Goal: Task Accomplishment & Management: Manage account settings

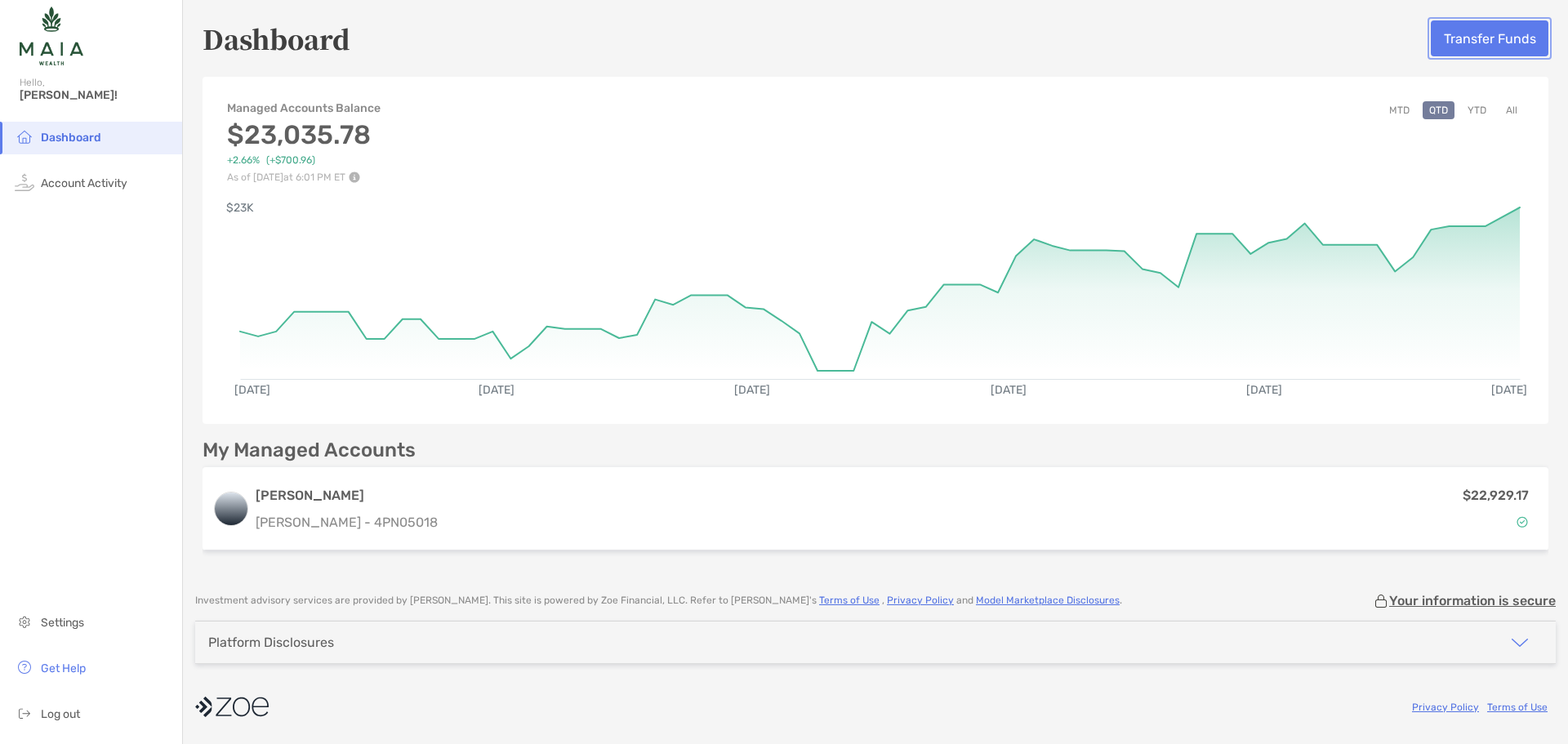
click at [1492, 33] on button "Transfer Funds" at bounding box center [1490, 38] width 118 height 36
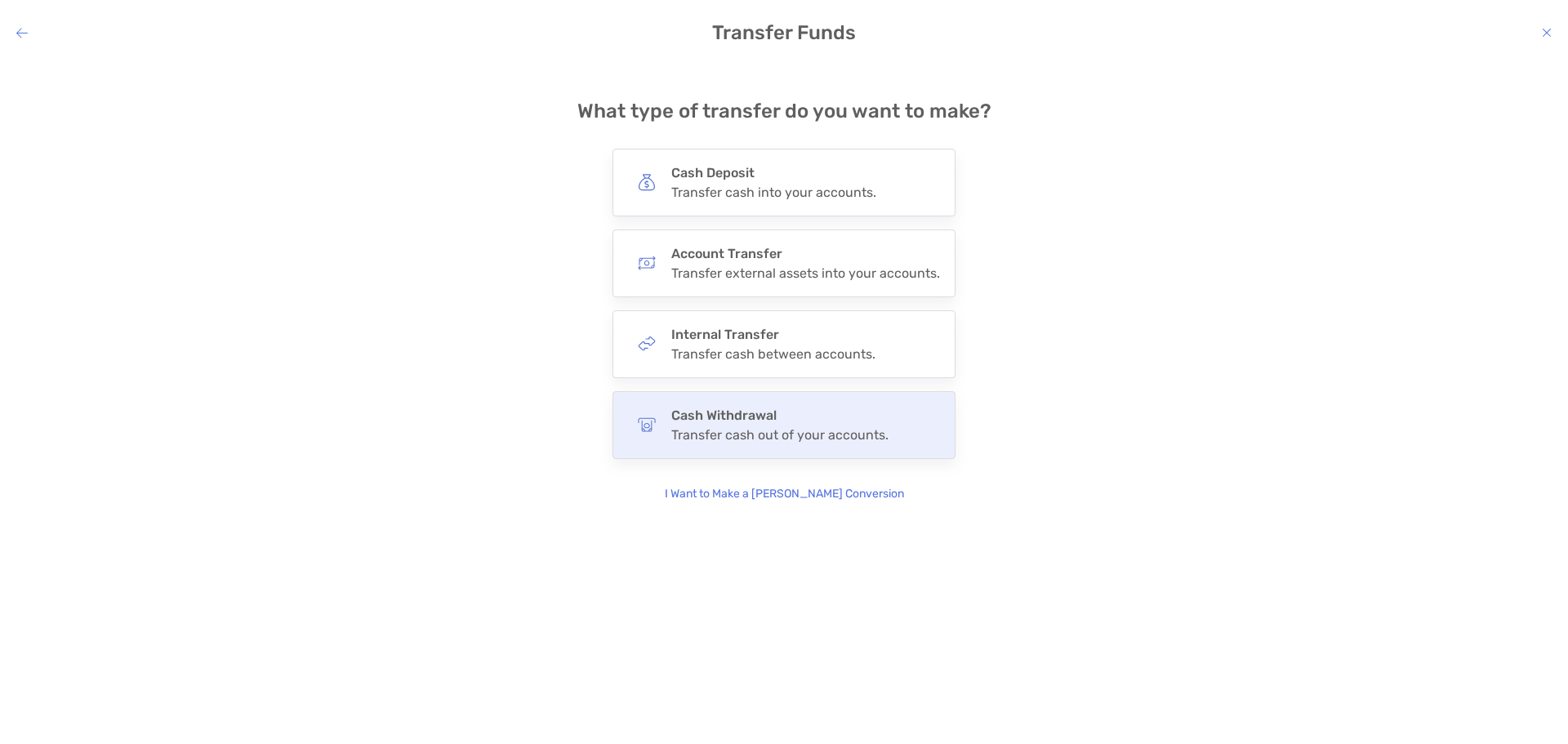
click at [758, 433] on div "Transfer cash out of your accounts." at bounding box center [780, 435] width 217 height 15
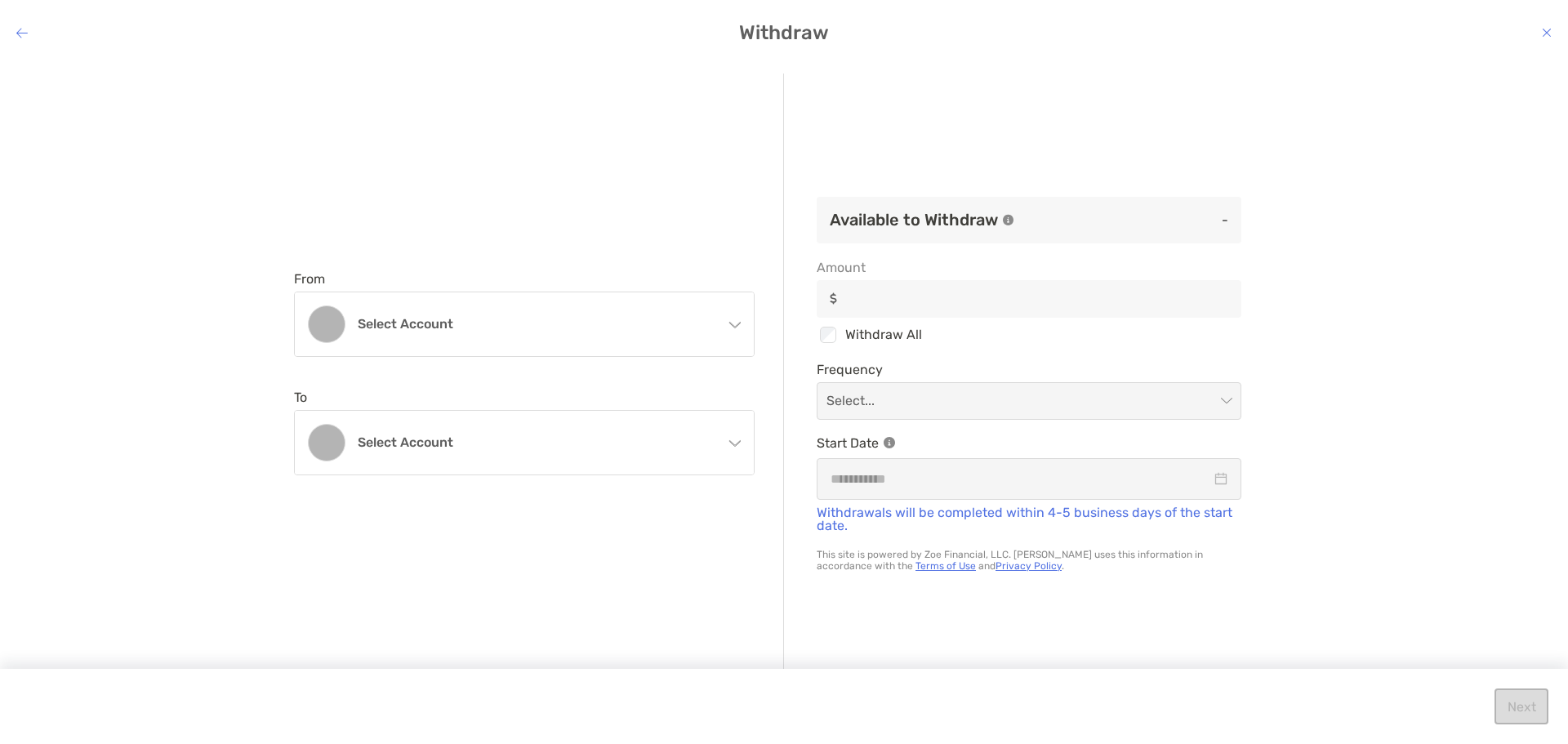
click at [737, 328] on icon "modal" at bounding box center [735, 322] width 13 height 13
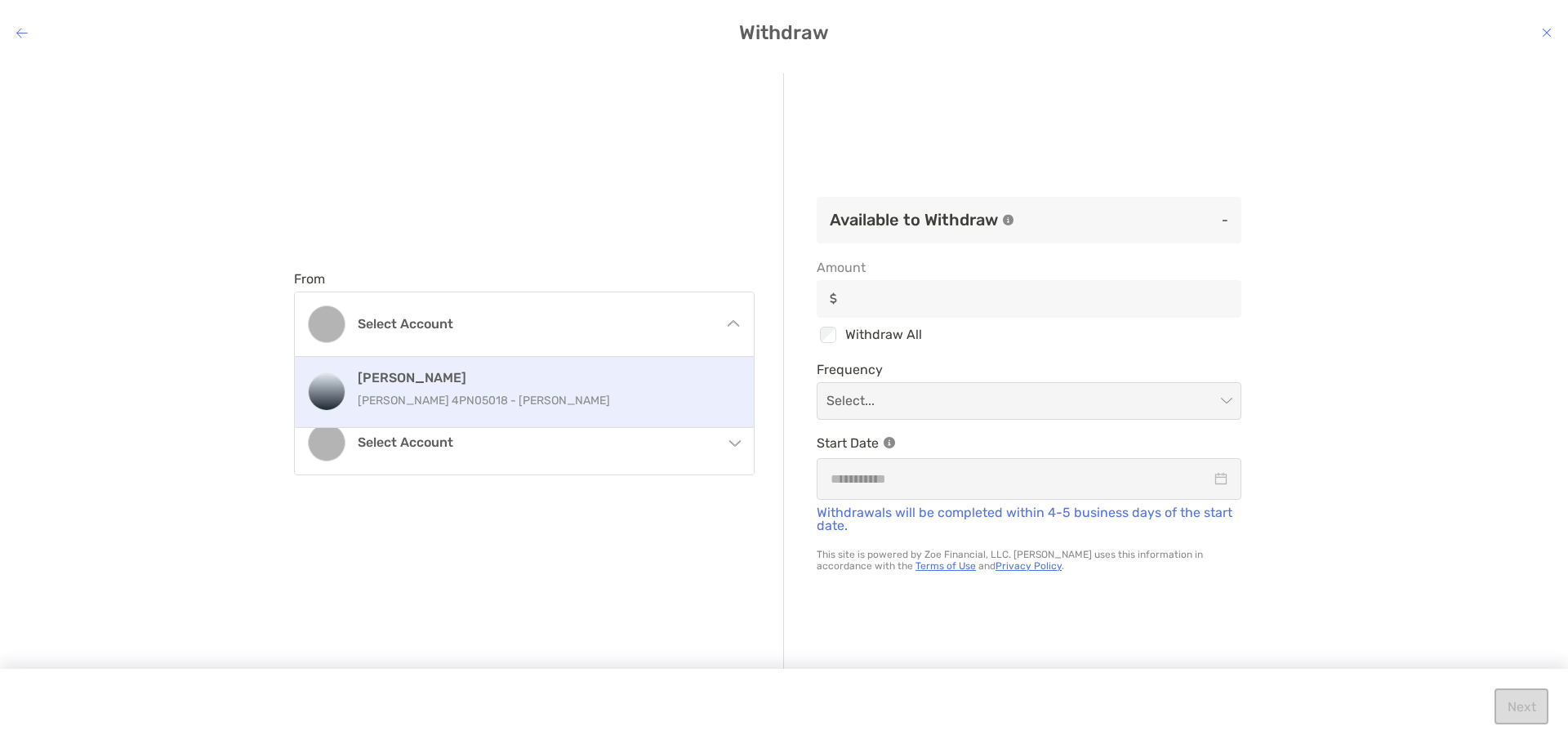
click at [522, 375] on h4 "[PERSON_NAME]" at bounding box center [542, 377] width 368 height 15
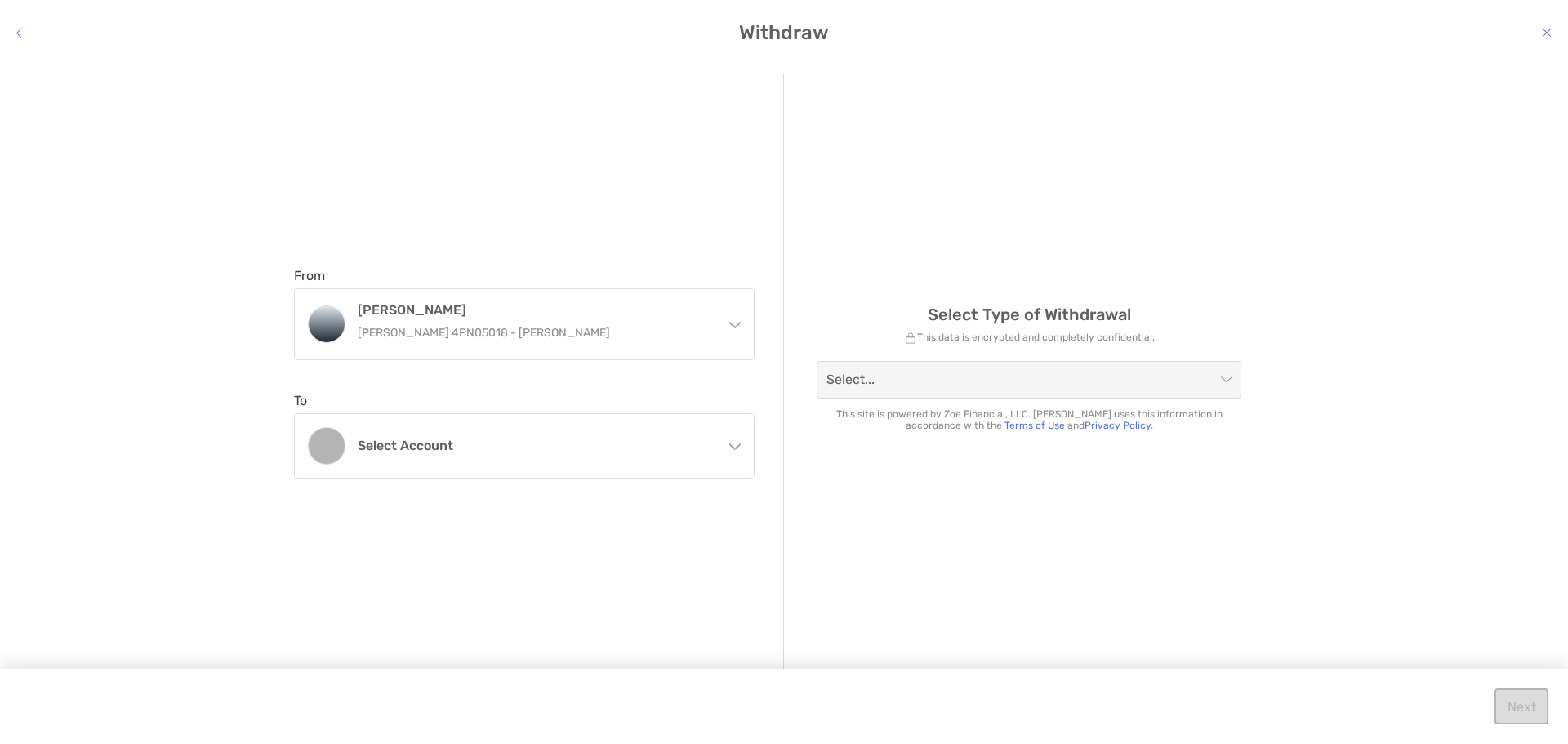
click at [572, 445] on h4 "Select account" at bounding box center [535, 446] width 353 height 15
click at [330, 503] on img "modal" at bounding box center [326, 509] width 16 height 16
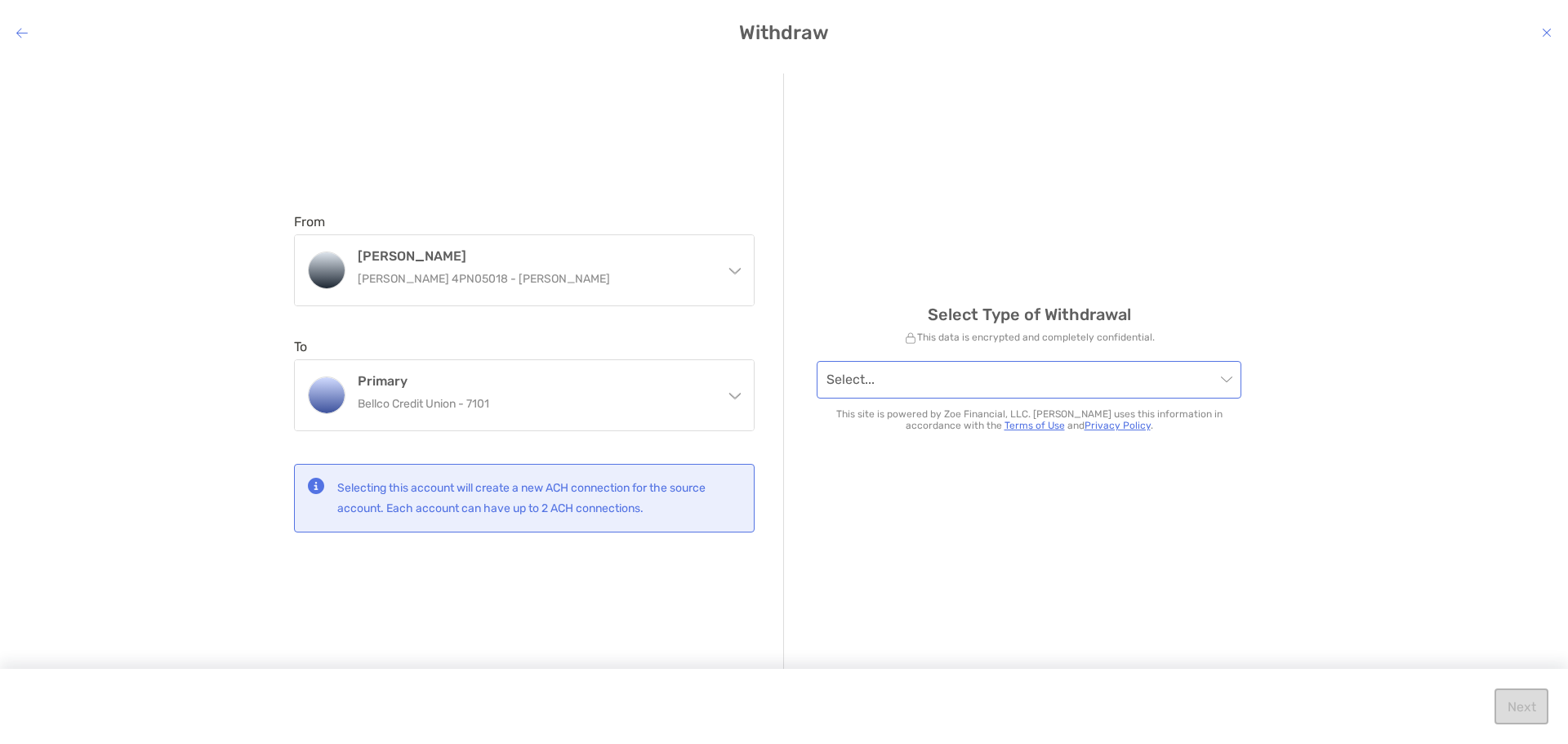
click at [1224, 375] on span "modal" at bounding box center [1029, 379] width 405 height 36
click at [1222, 377] on span "modal" at bounding box center [1029, 379] width 405 height 36
click at [1225, 380] on span "modal" at bounding box center [1029, 379] width 405 height 36
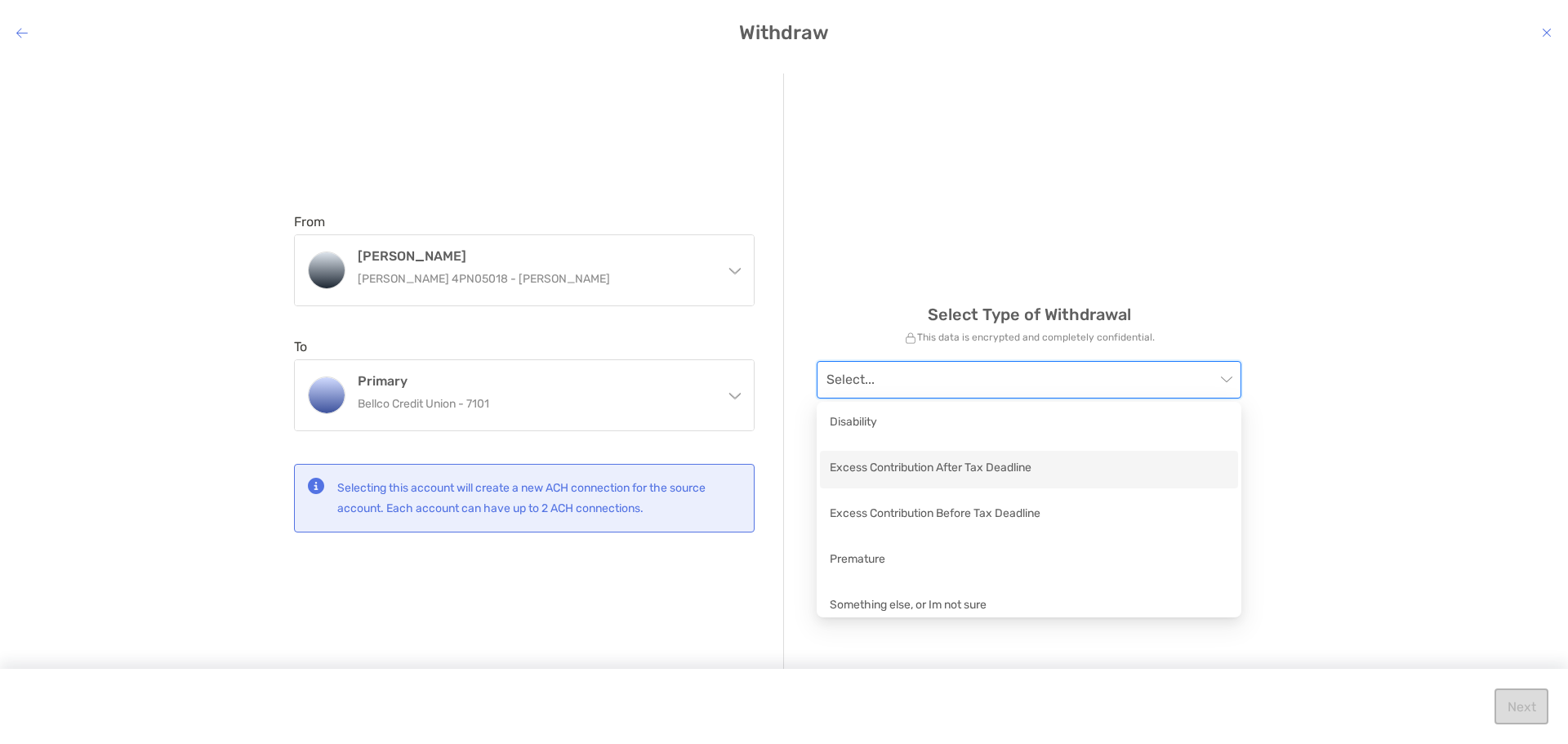
scroll to position [12, 0]
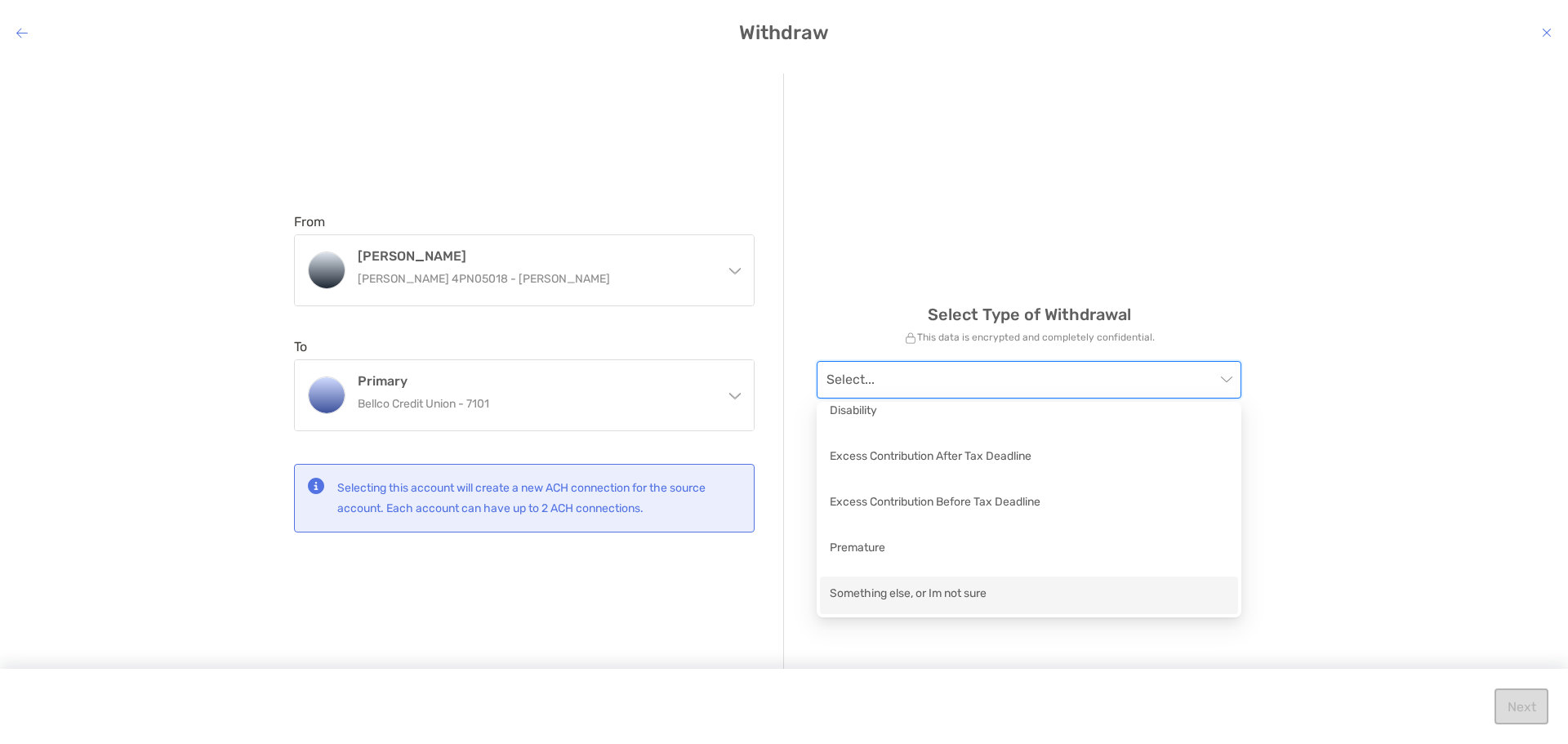
click at [962, 594] on div "Something else, or Im not sure" at bounding box center [1029, 595] width 399 height 20
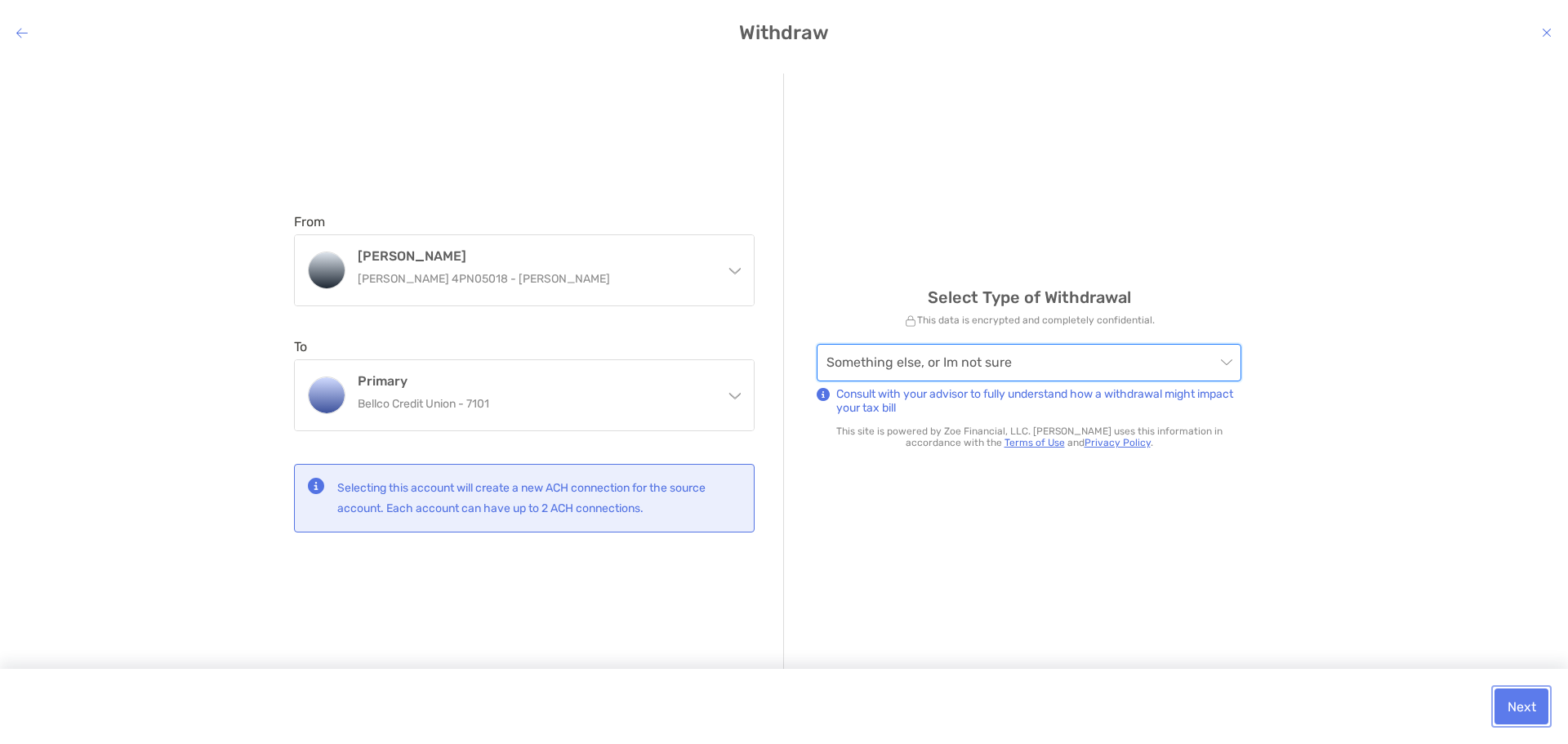
click at [1525, 705] on button "Next" at bounding box center [1522, 706] width 54 height 36
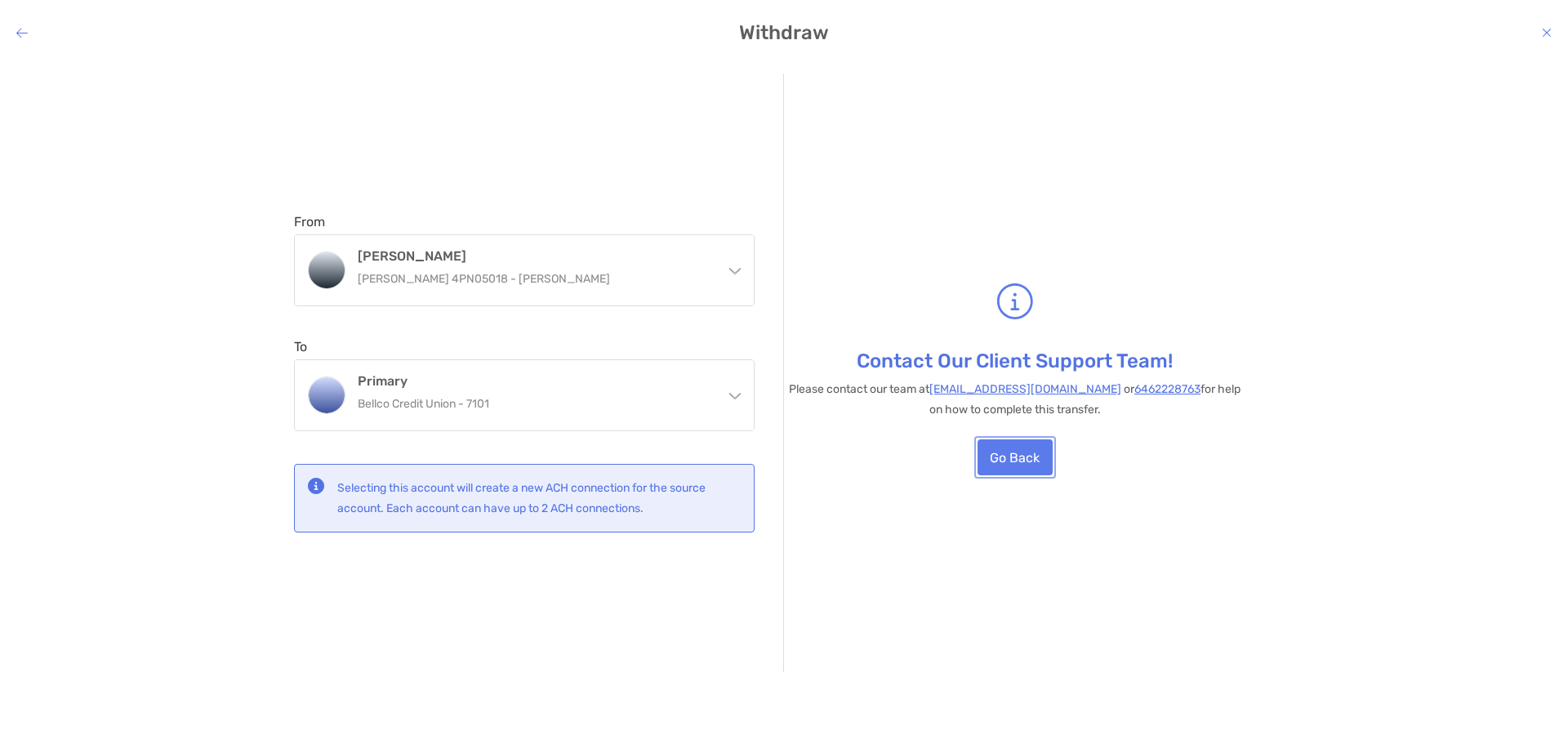
click at [1005, 448] on button "Go Back" at bounding box center [1015, 457] width 75 height 36
click at [673, 502] on p "Selecting this account will create a new ACH connection for the source account.…" at bounding box center [539, 498] width 404 height 41
click at [1032, 450] on button "Go Back" at bounding box center [1015, 457] width 75 height 36
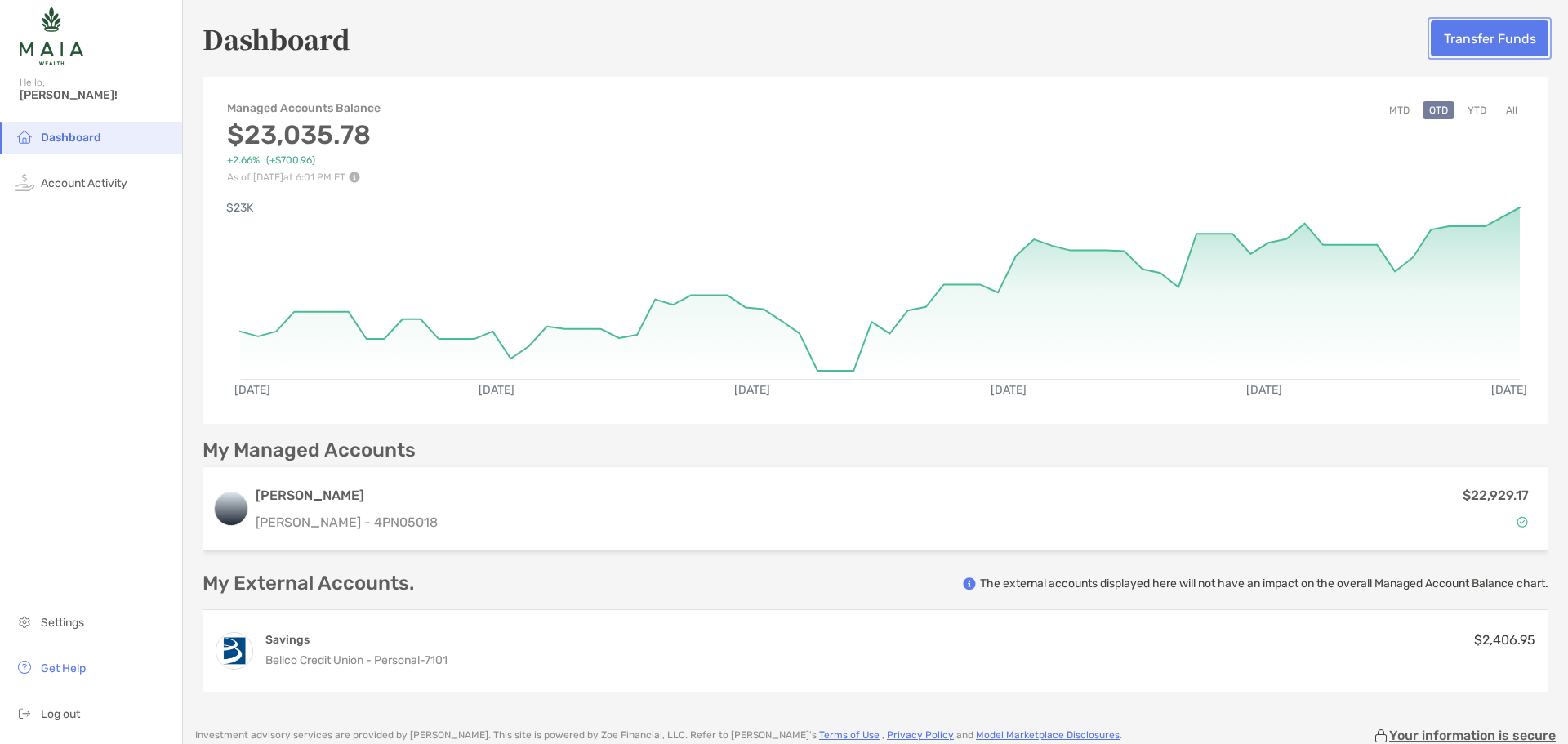
click at [1461, 40] on button "Transfer Funds" at bounding box center [1490, 38] width 118 height 36
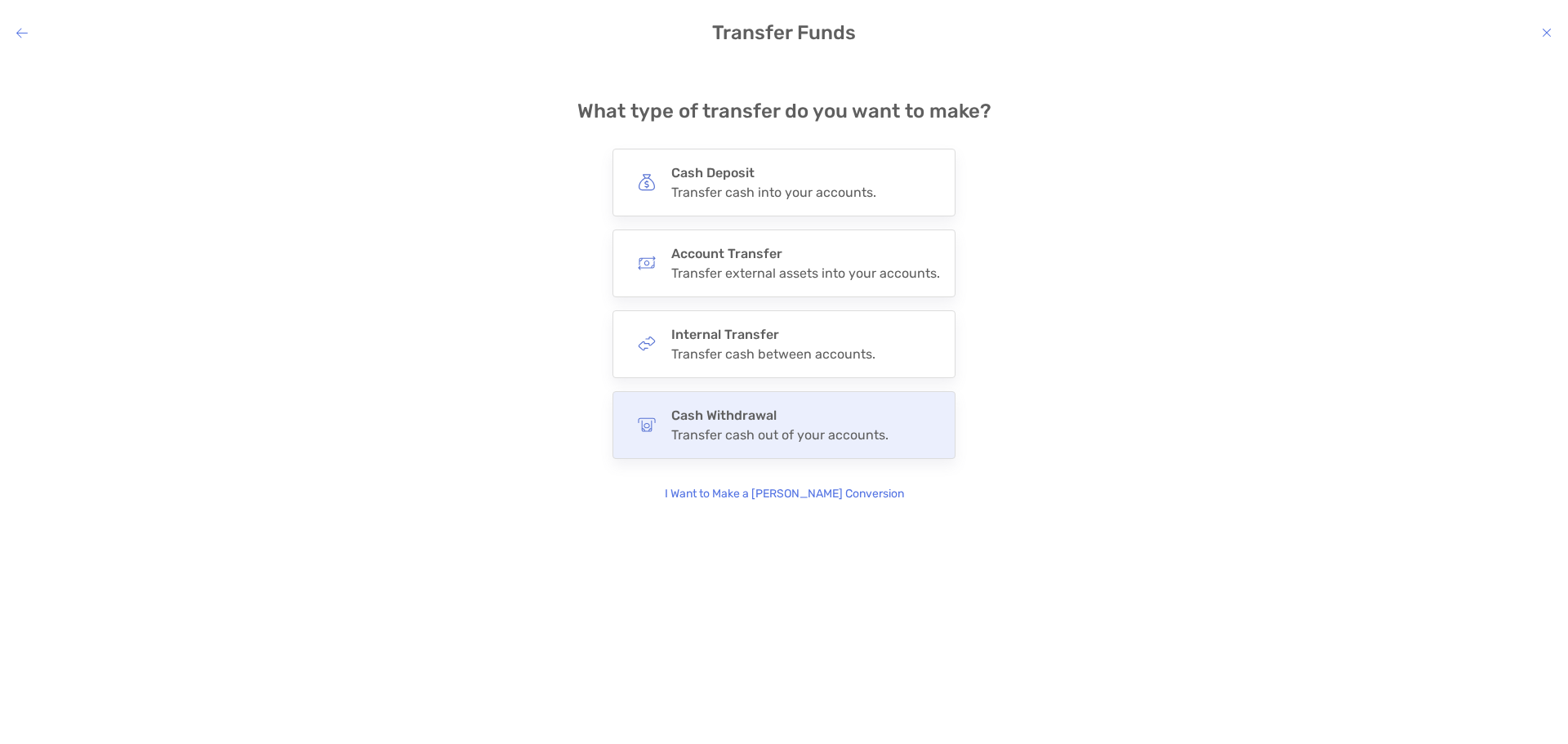
click at [843, 422] on h4 "Cash Withdrawal" at bounding box center [780, 415] width 217 height 15
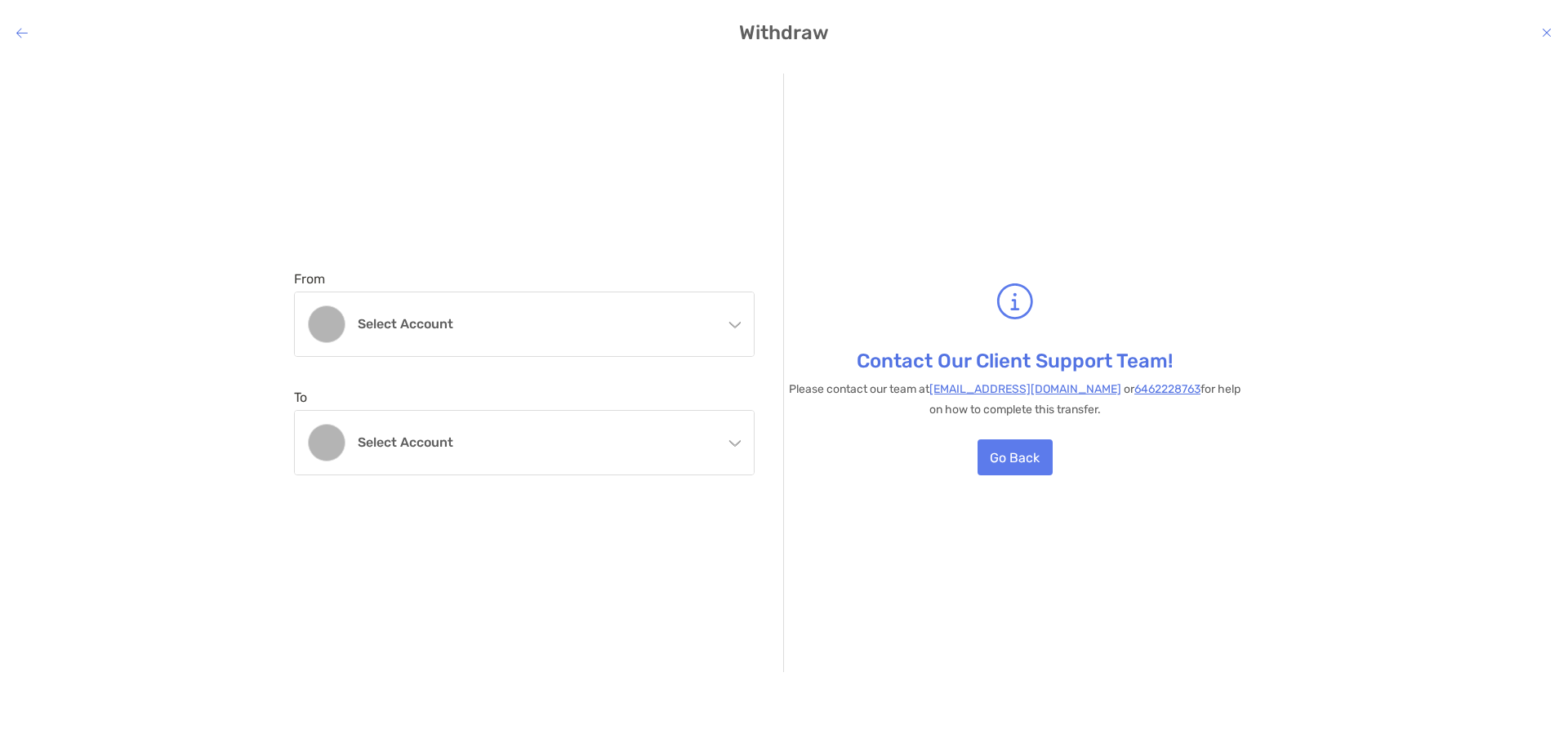
click at [739, 320] on icon "modal" at bounding box center [735, 322] width 13 height 13
drag, startPoint x: 492, startPoint y: 381, endPoint x: 544, endPoint y: 397, distance: 54.4
click at [494, 385] on h4 "[PERSON_NAME]" at bounding box center [542, 377] width 368 height 15
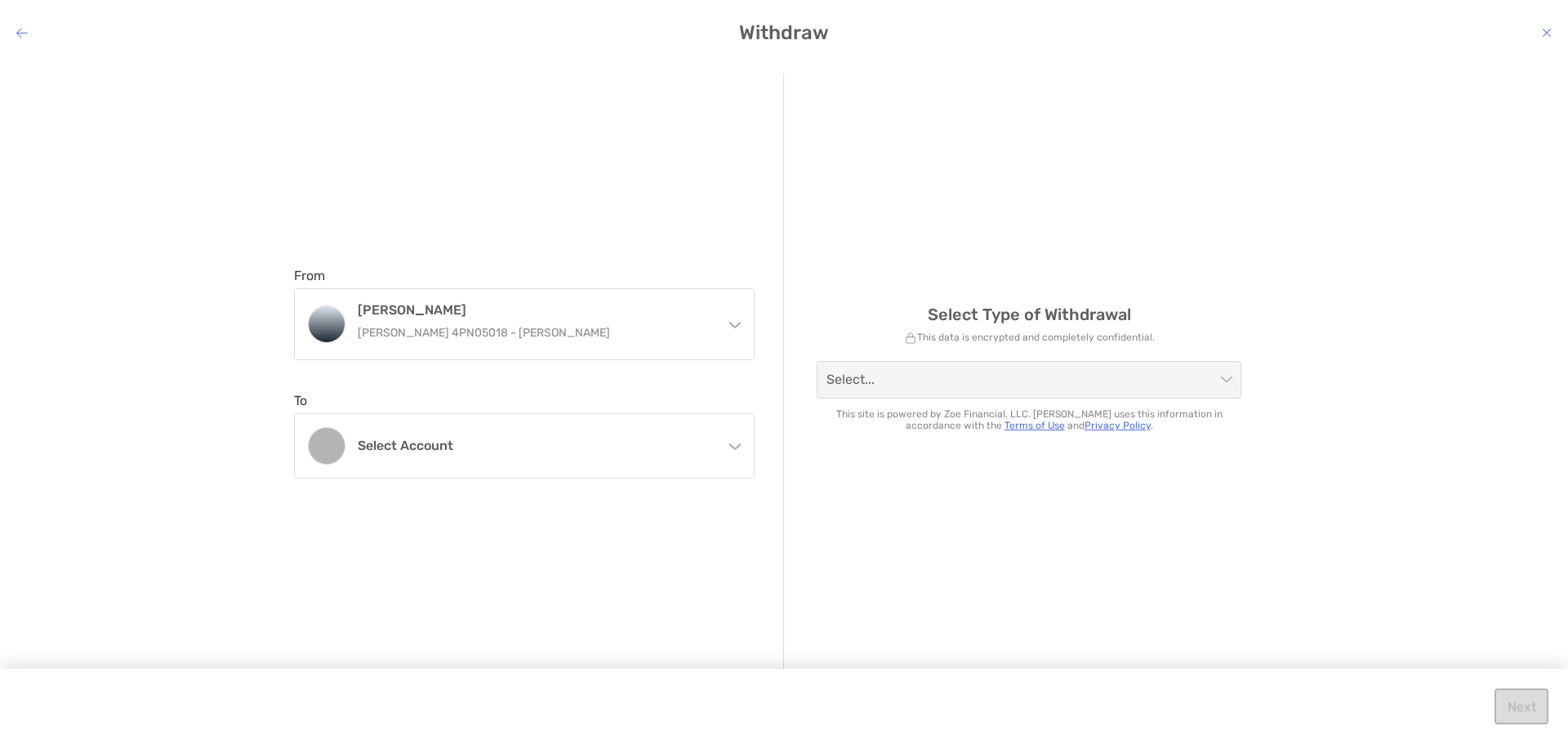
click at [731, 442] on icon "modal" at bounding box center [735, 444] width 13 height 13
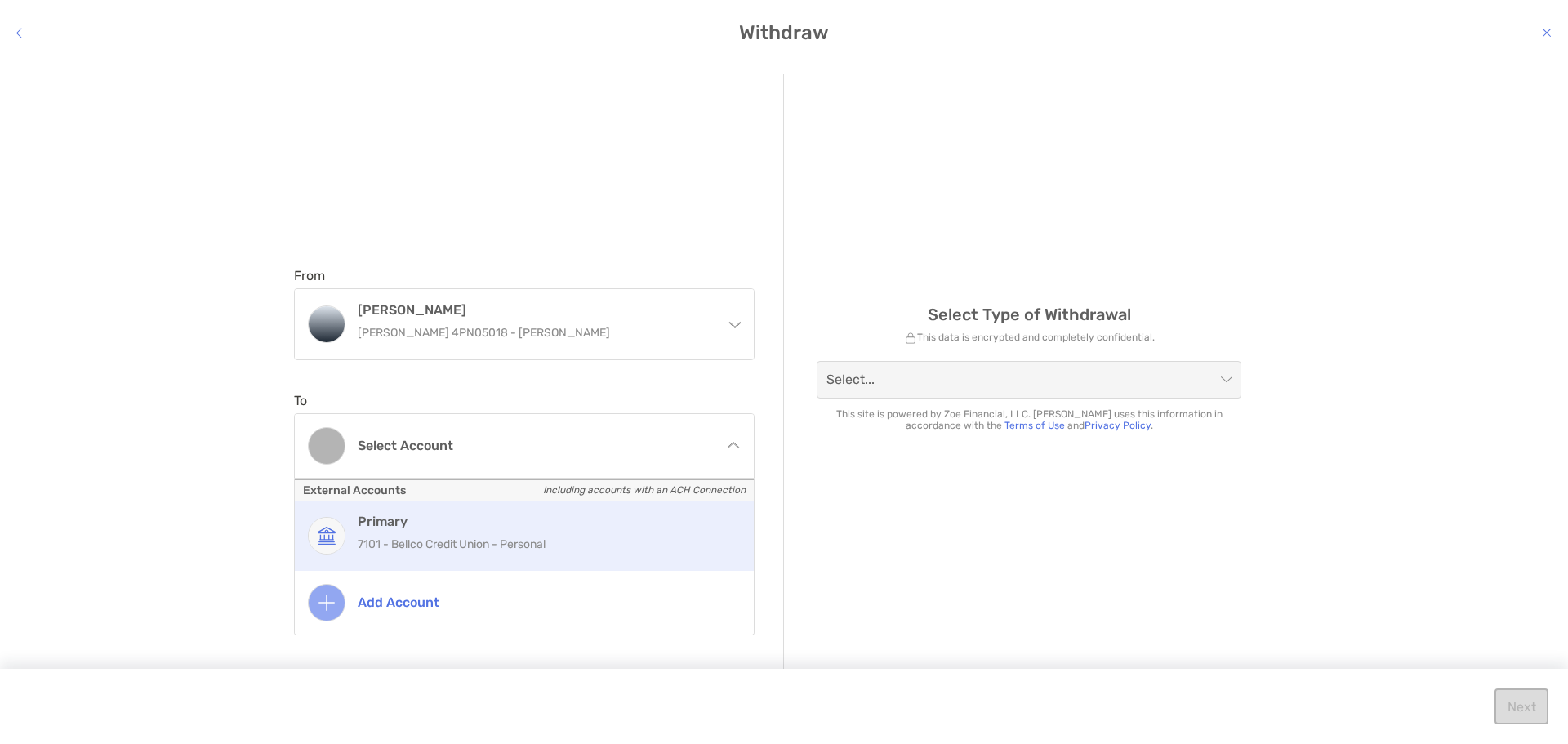
click at [461, 532] on div "Primary 7101 - Bellco Credit Union - Personal" at bounding box center [542, 536] width 368 height 44
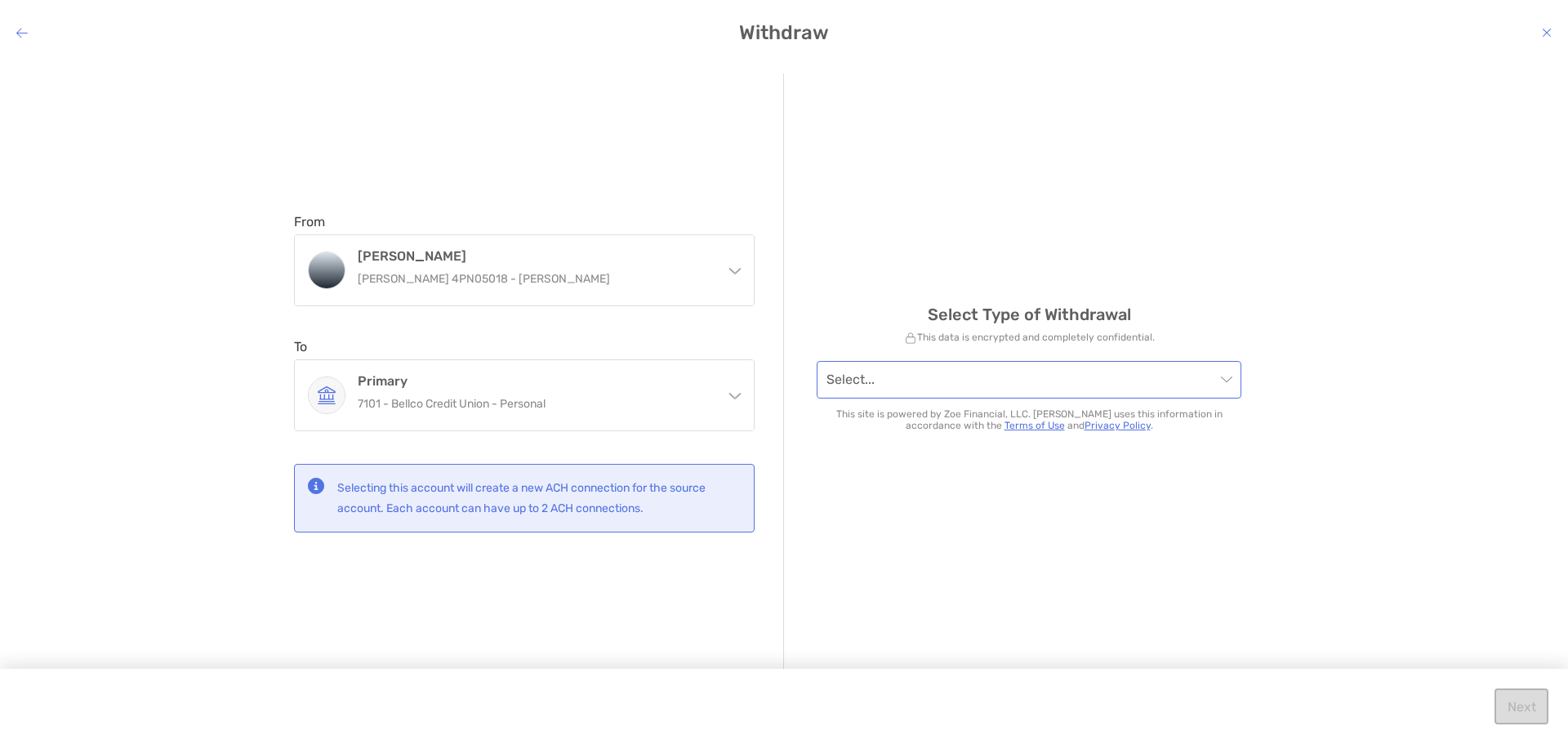
drag, startPoint x: 1222, startPoint y: 373, endPoint x: 1212, endPoint y: 377, distance: 10.8
click at [1212, 377] on span "modal" at bounding box center [1029, 379] width 405 height 36
click at [1230, 381] on span "modal" at bounding box center [1029, 379] width 405 height 36
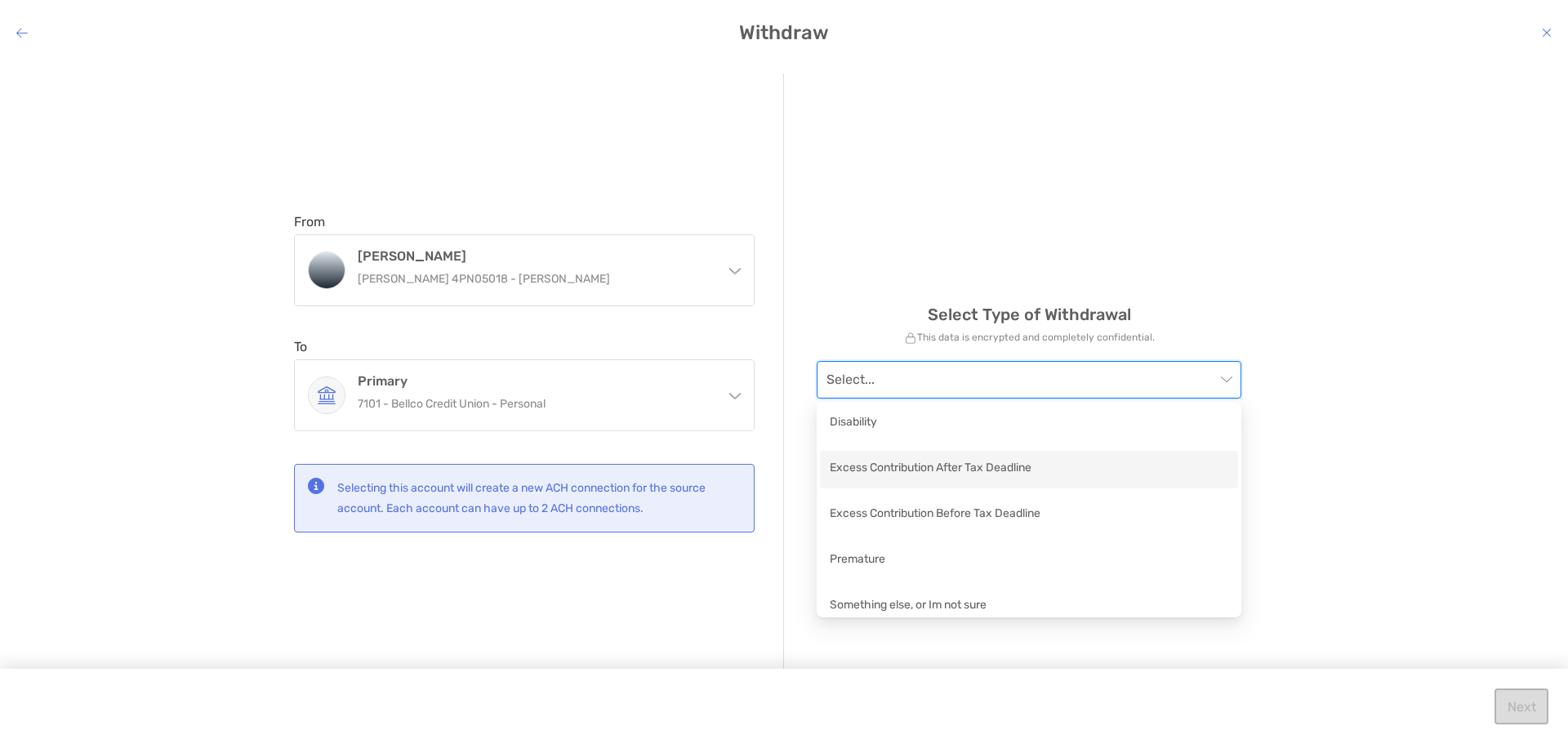
scroll to position [12, 0]
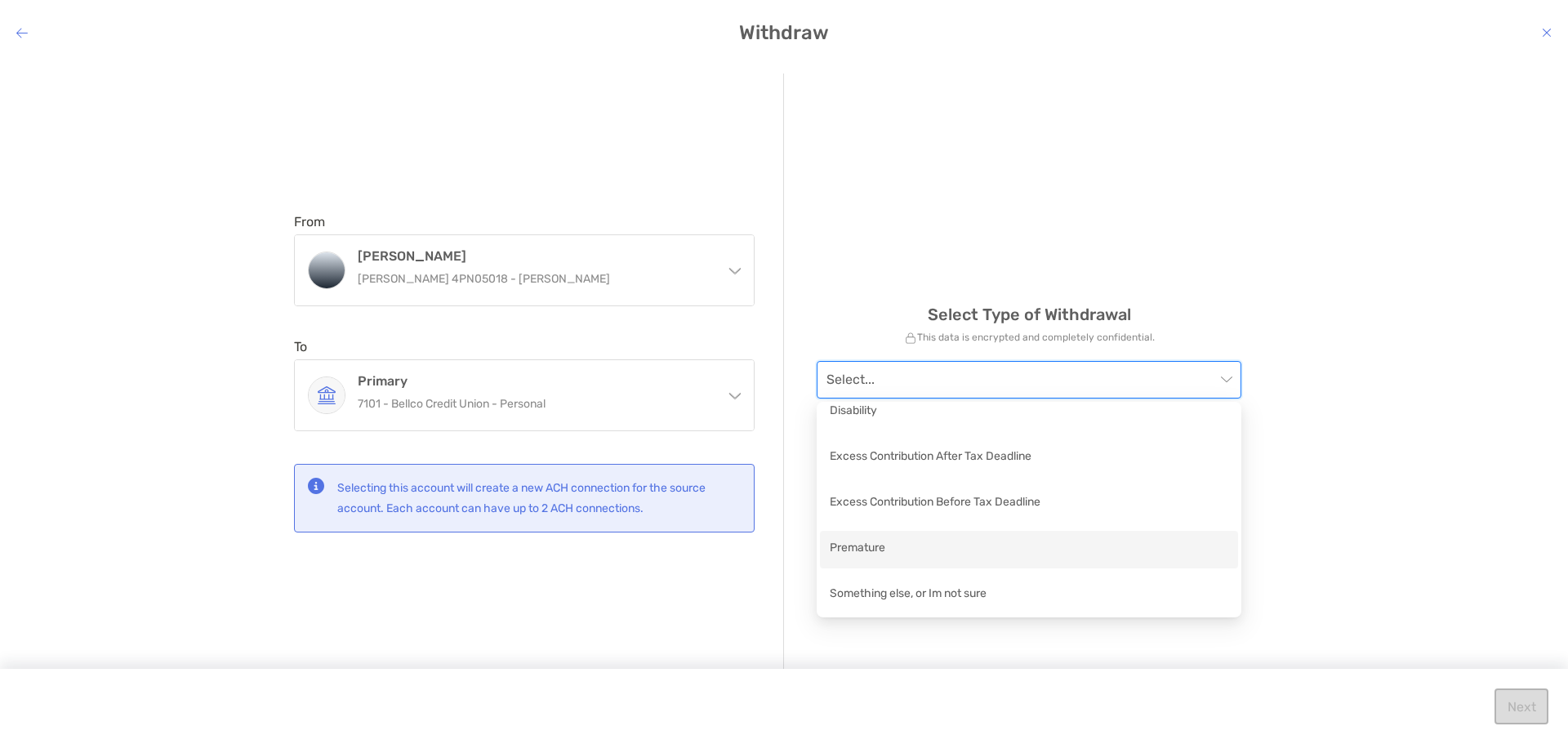
click at [867, 550] on div "Premature" at bounding box center [1029, 549] width 399 height 20
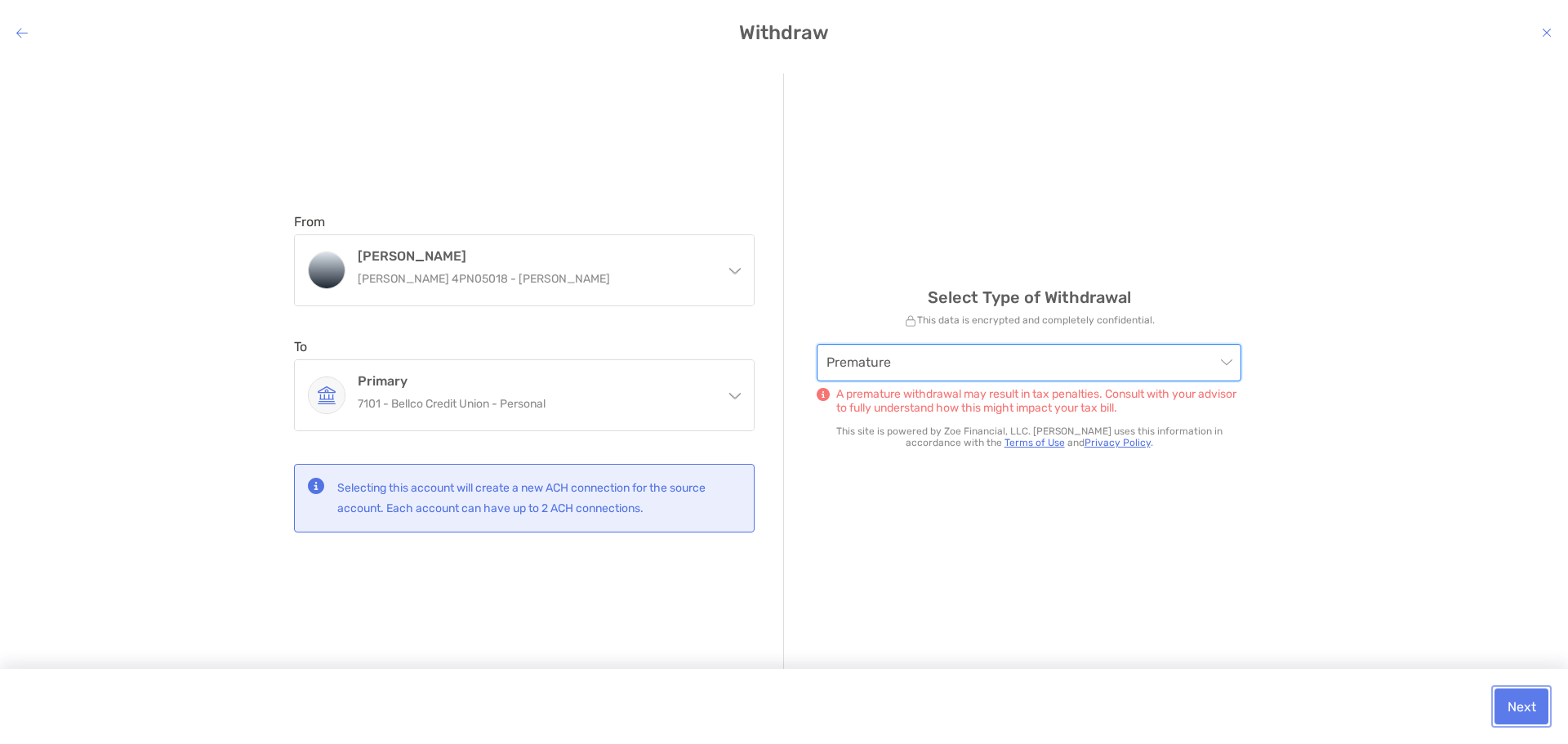
click at [1517, 699] on button "Next" at bounding box center [1522, 706] width 54 height 36
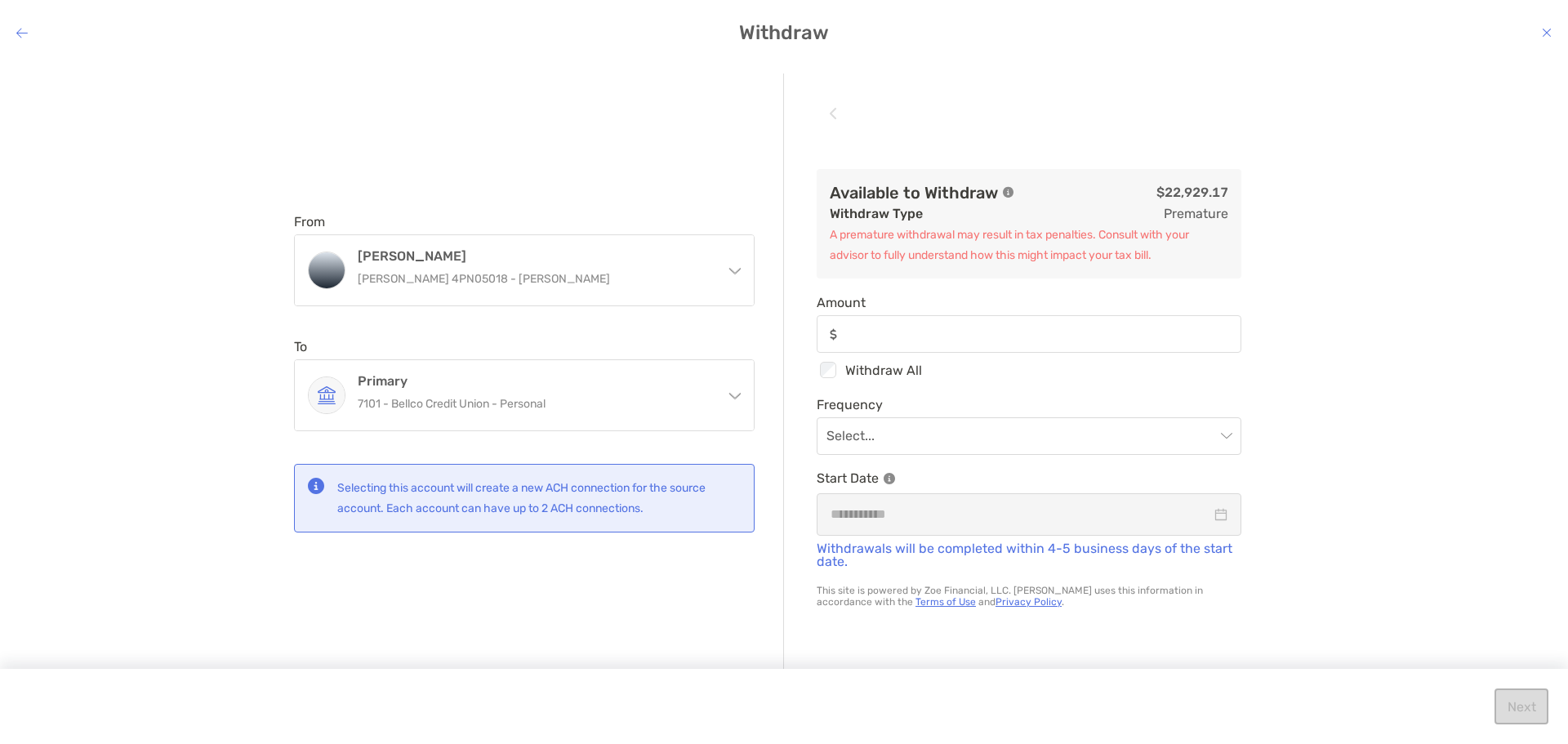
click at [985, 323] on div "modal" at bounding box center [1029, 334] width 425 height 38
click at [985, 328] on input "Amount" at bounding box center [1043, 335] width 395 height 14
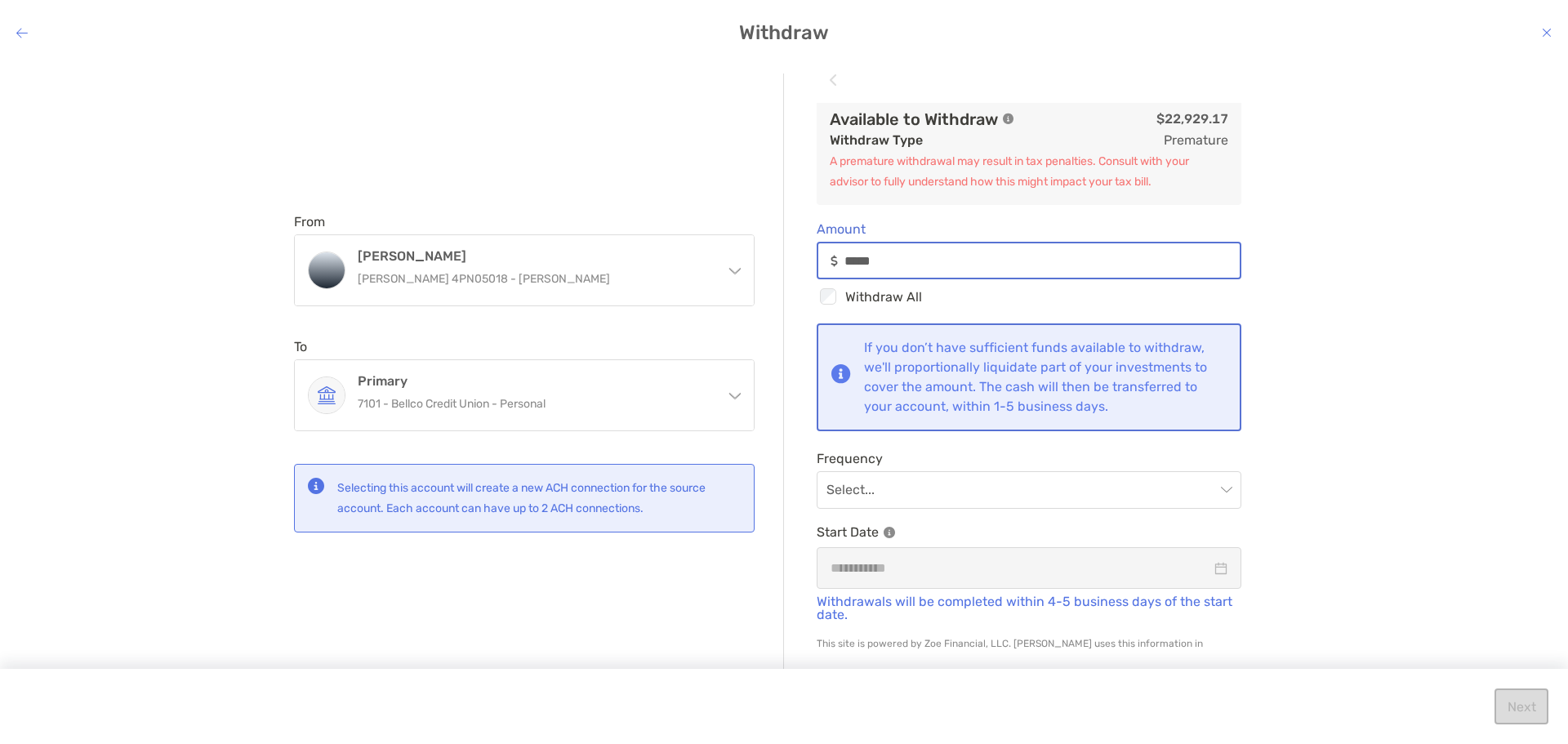
scroll to position [60, 0]
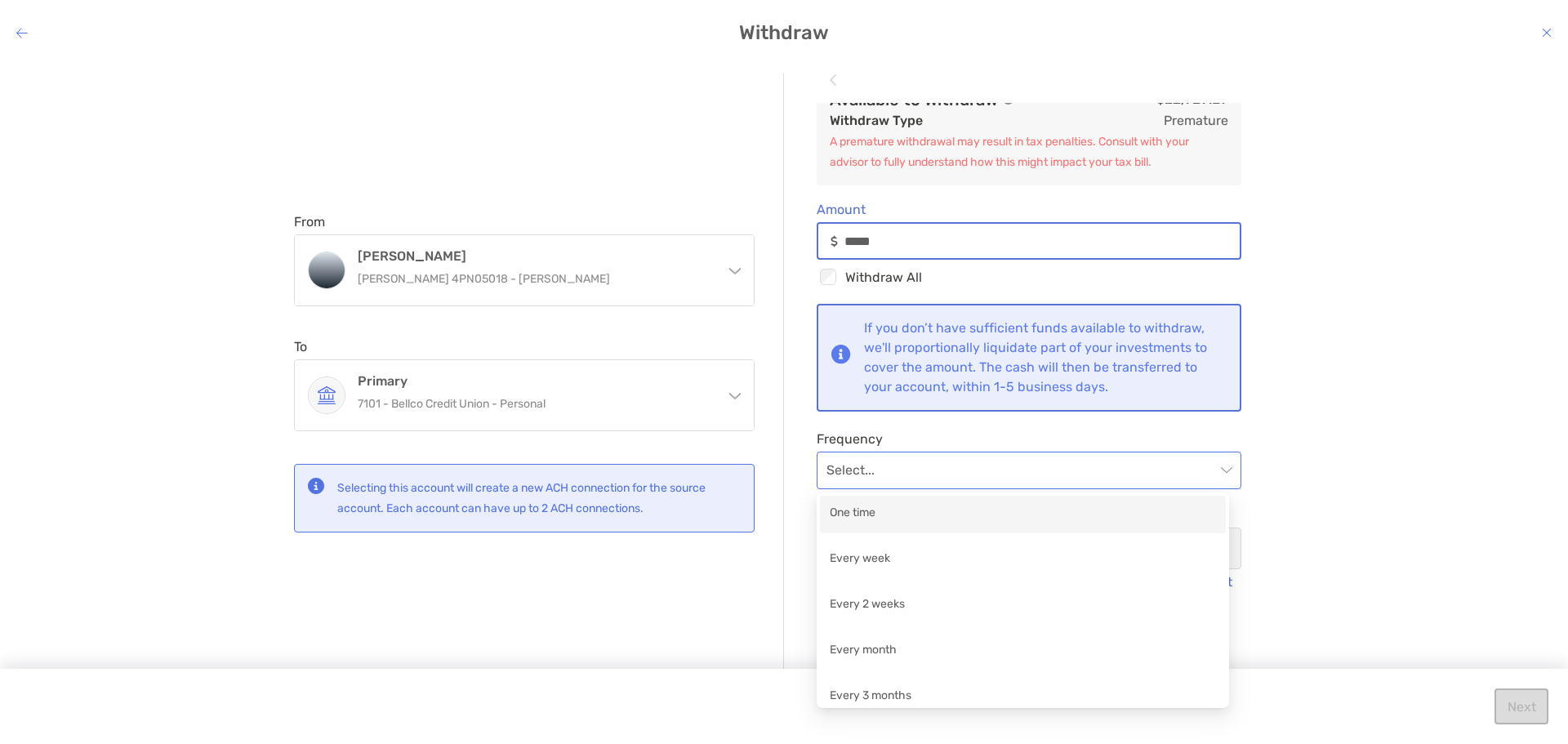
click at [1223, 465] on div "Select..." at bounding box center [1029, 470] width 425 height 38
click at [889, 511] on div "One time" at bounding box center [1023, 514] width 387 height 20
type input "*****"
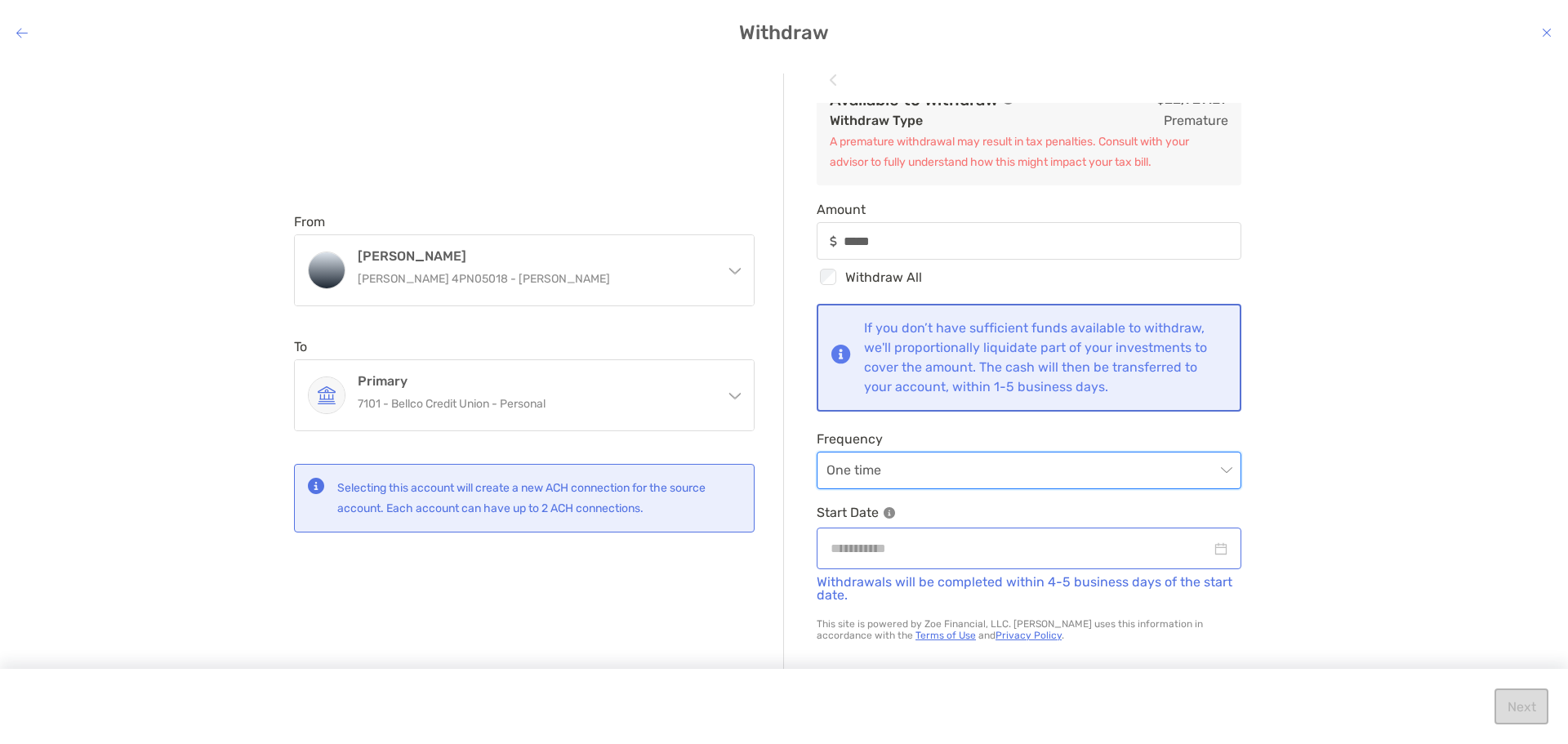
click at [1210, 540] on div "modal" at bounding box center [1029, 548] width 397 height 20
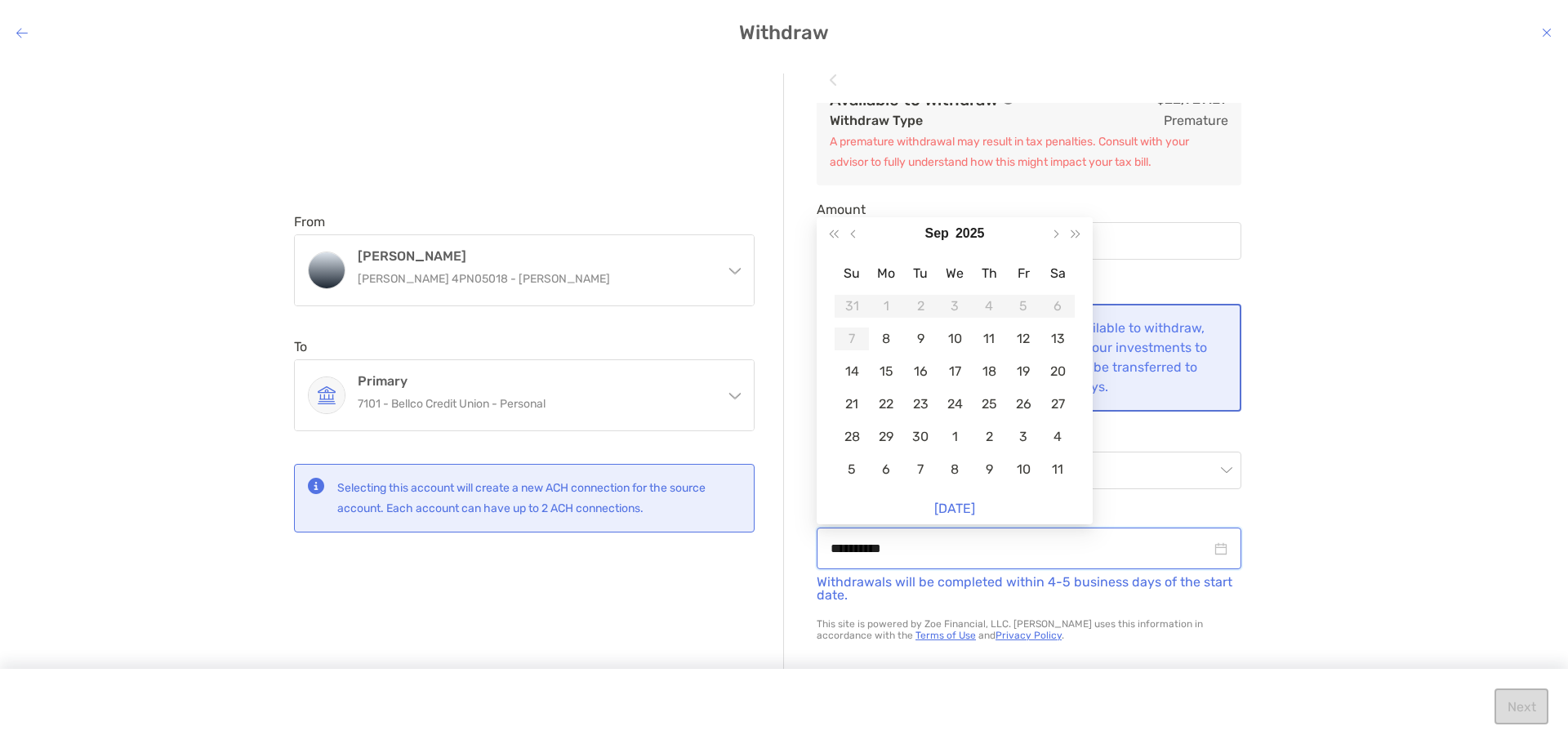
click at [1135, 556] on input "**********" at bounding box center [1021, 548] width 381 height 20
type input "**********"
click at [918, 340] on div "9" at bounding box center [920, 339] width 23 height 23
type input "*****"
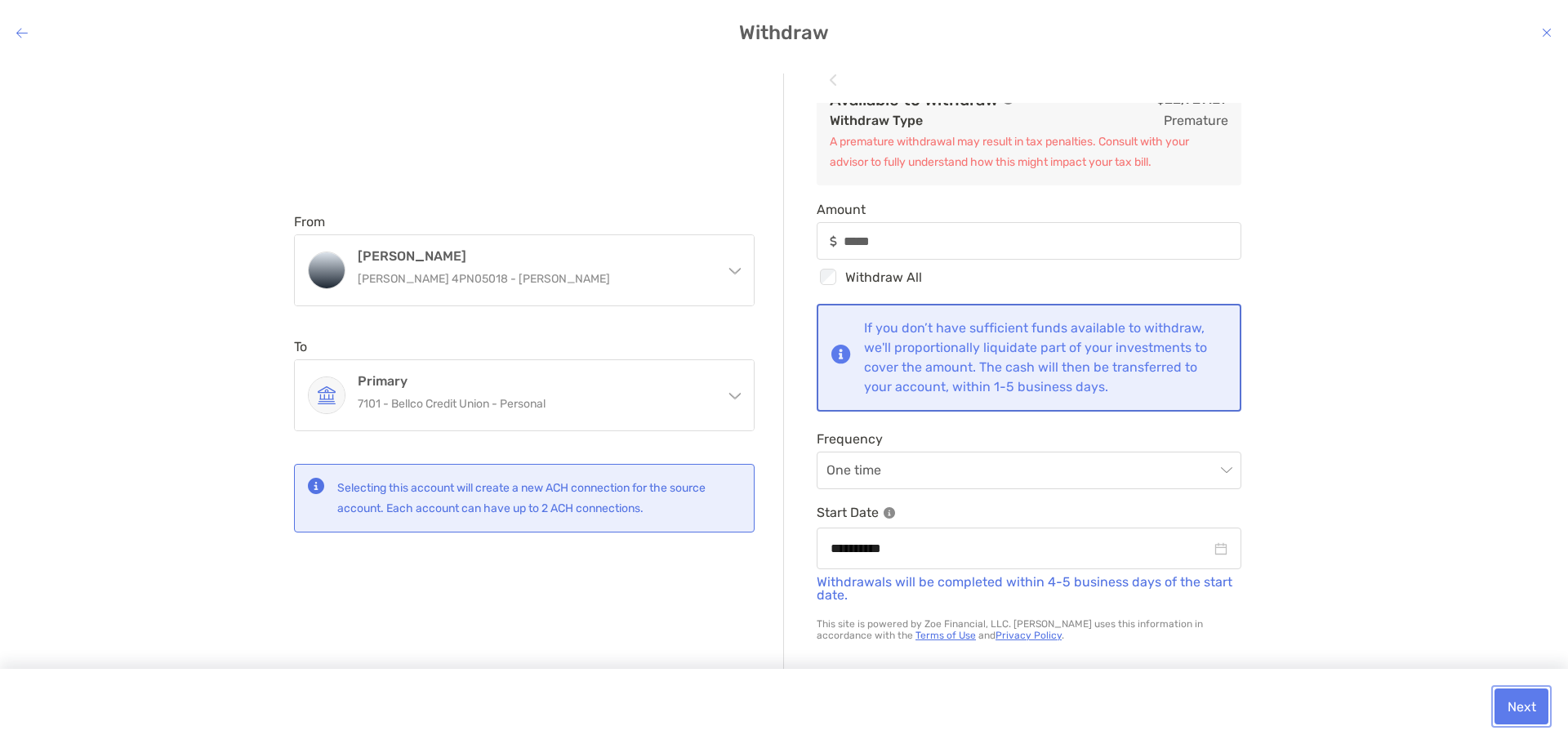
click at [1513, 703] on button "Next" at bounding box center [1522, 706] width 54 height 36
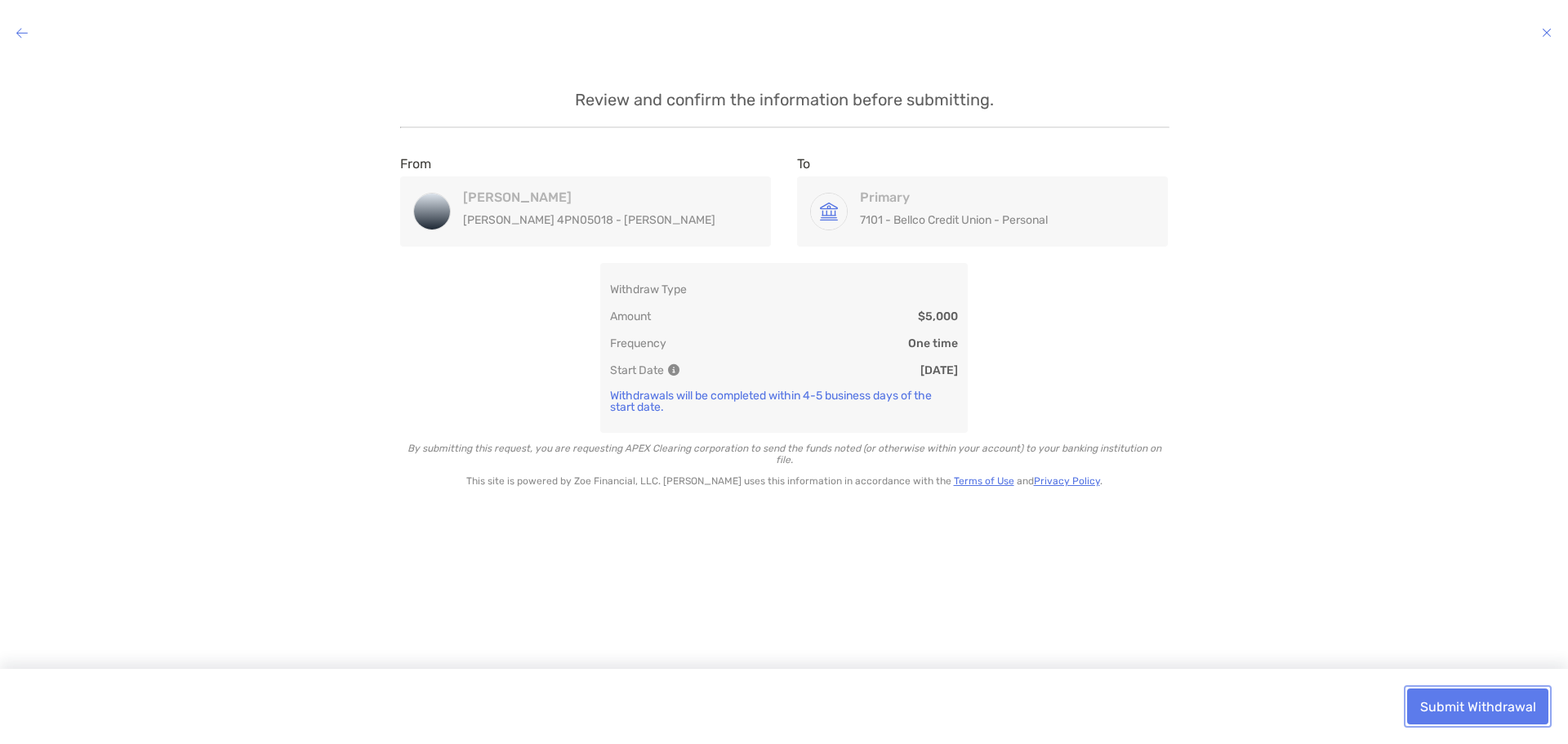
click at [1481, 707] on button "Submit Withdrawal" at bounding box center [1478, 706] width 141 height 36
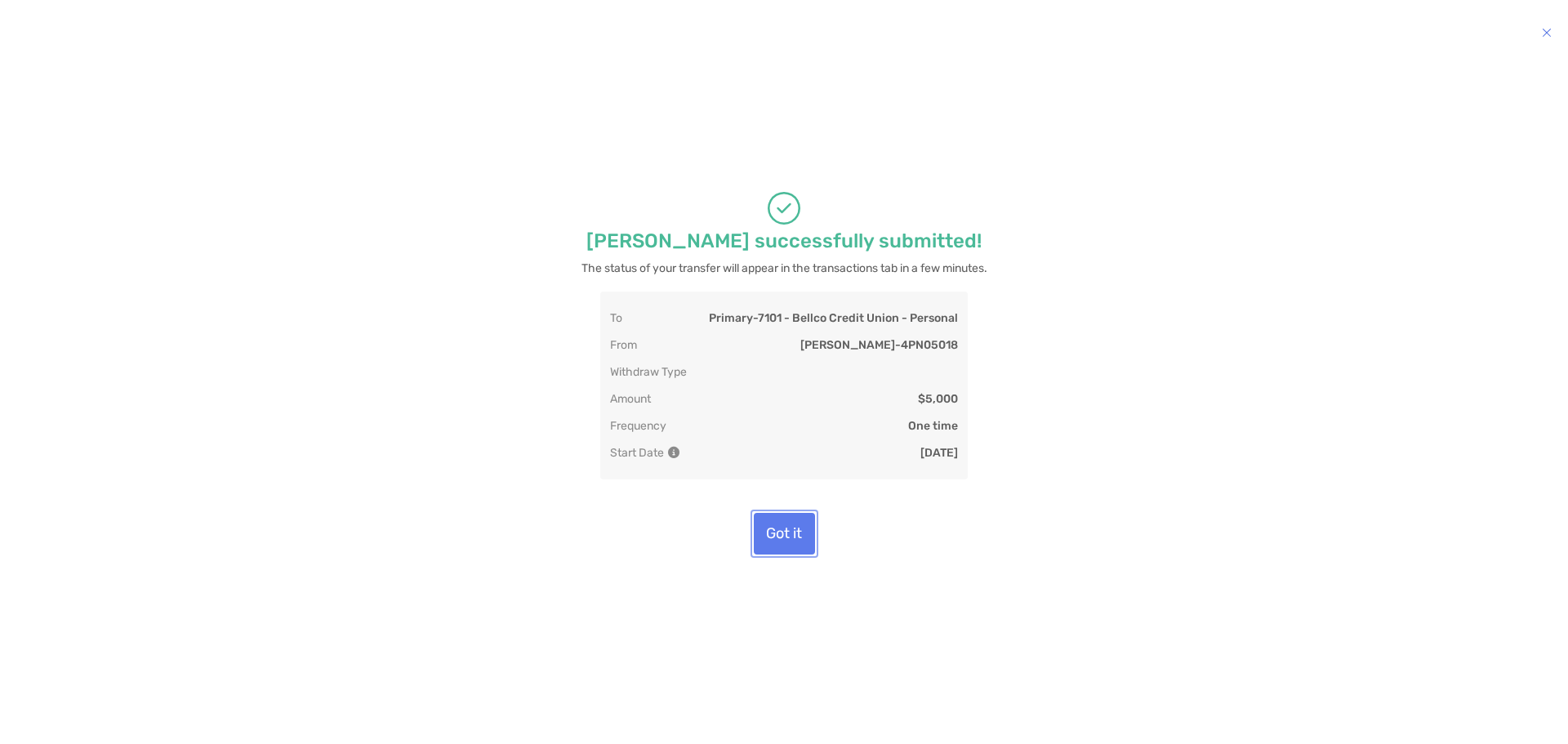
click at [779, 525] on button "Got it" at bounding box center [784, 534] width 61 height 42
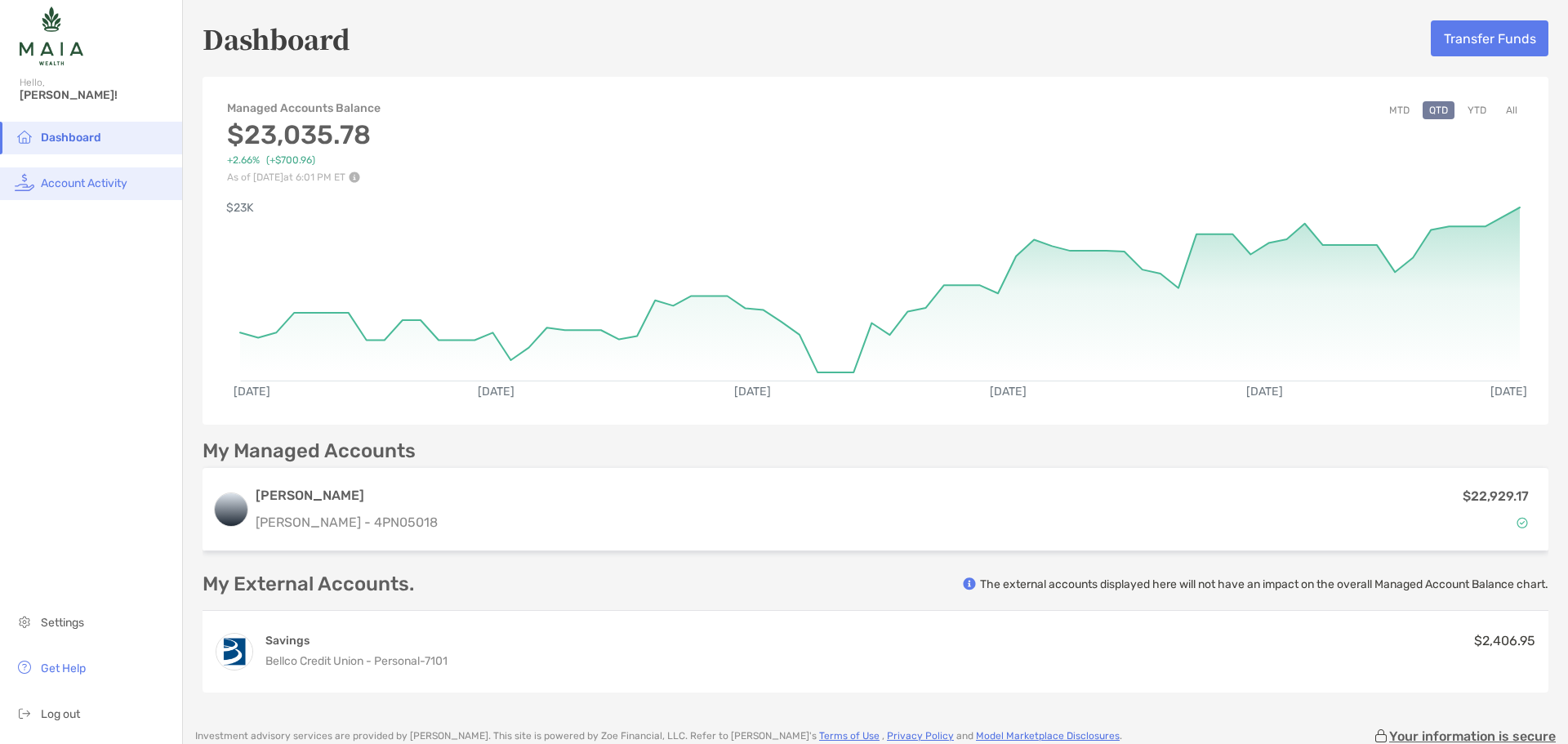
click at [78, 180] on span "Account Activity" at bounding box center [84, 183] width 87 height 14
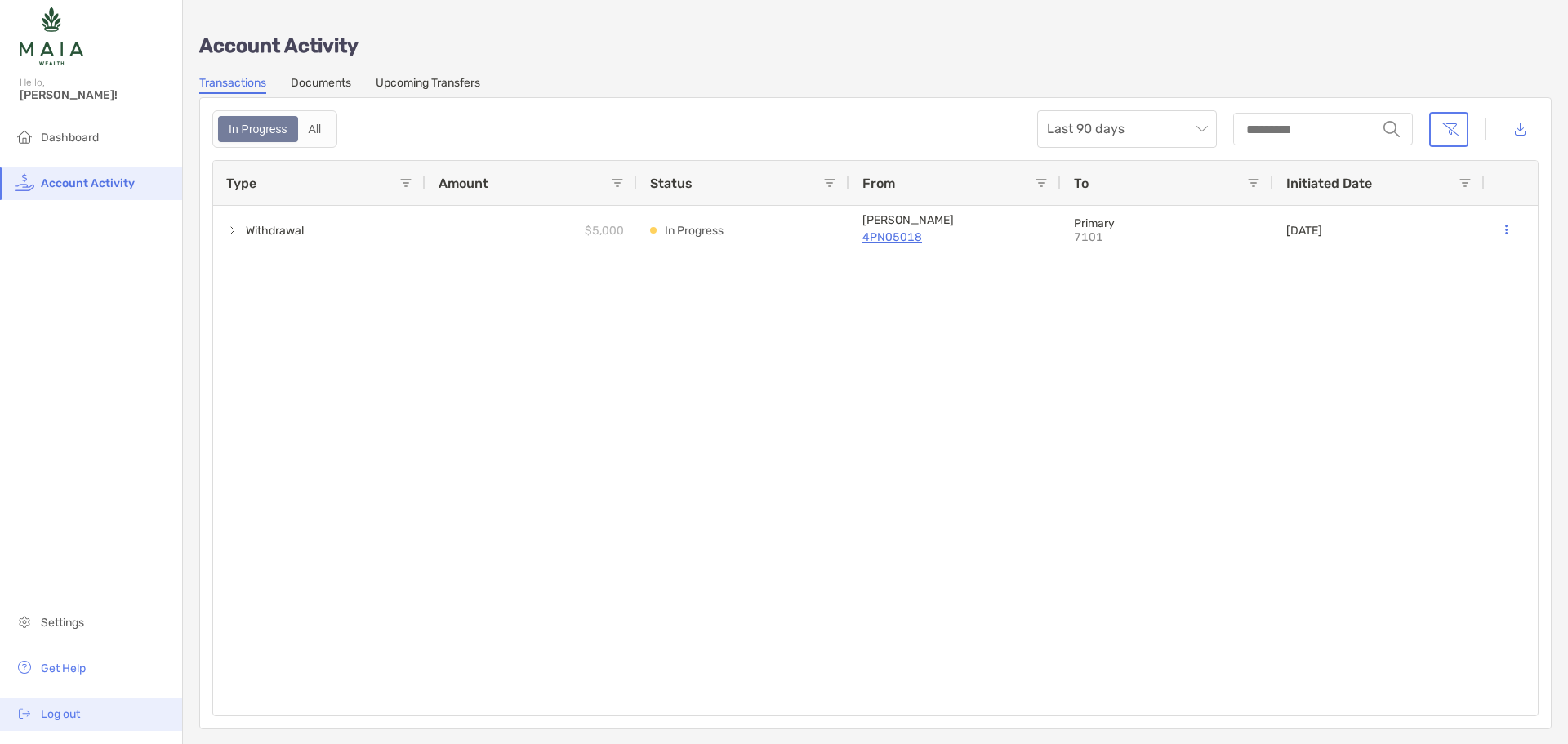
click at [71, 708] on span "Log out" at bounding box center [61, 714] width 40 height 14
